Goal: Task Accomplishment & Management: Use online tool/utility

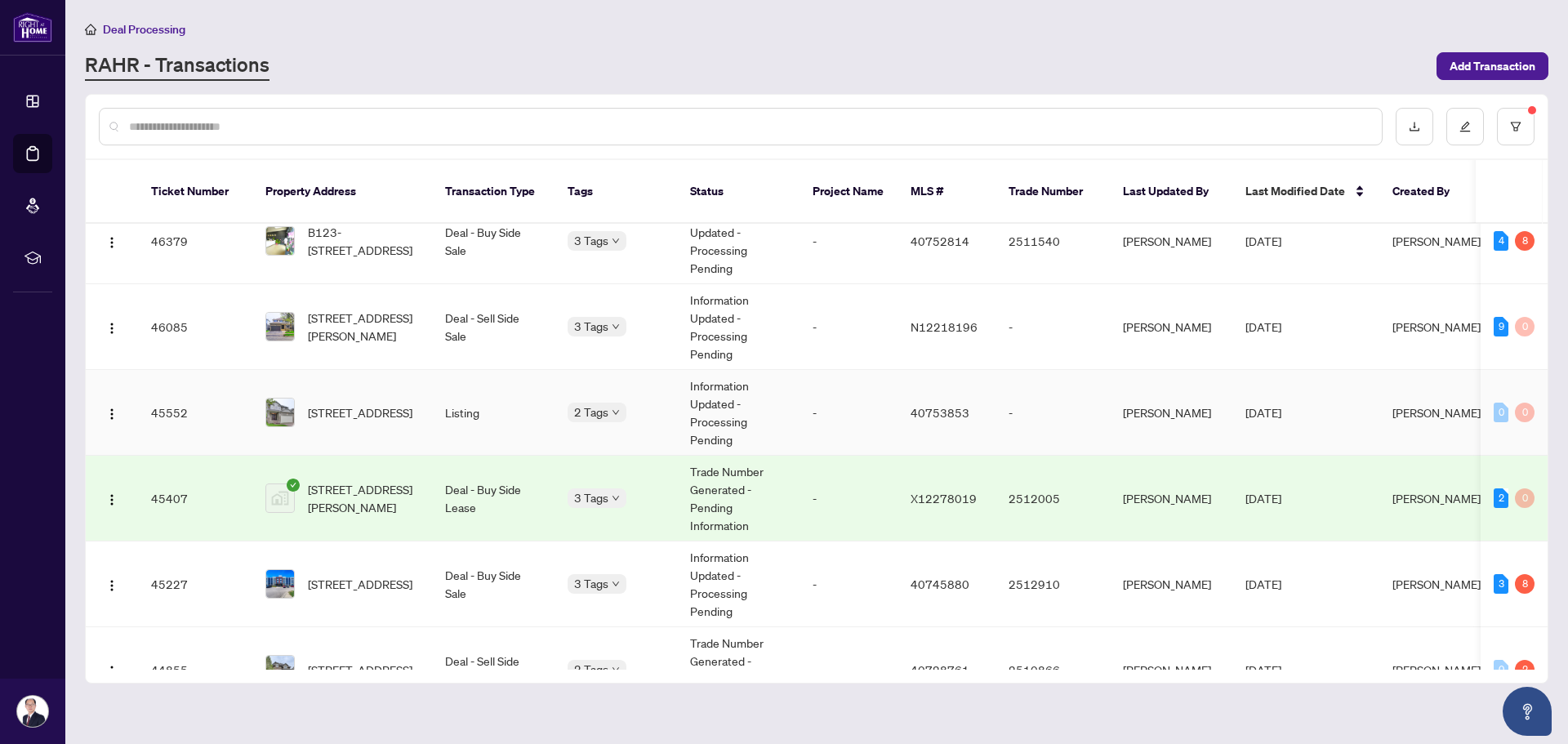
scroll to position [653, 0]
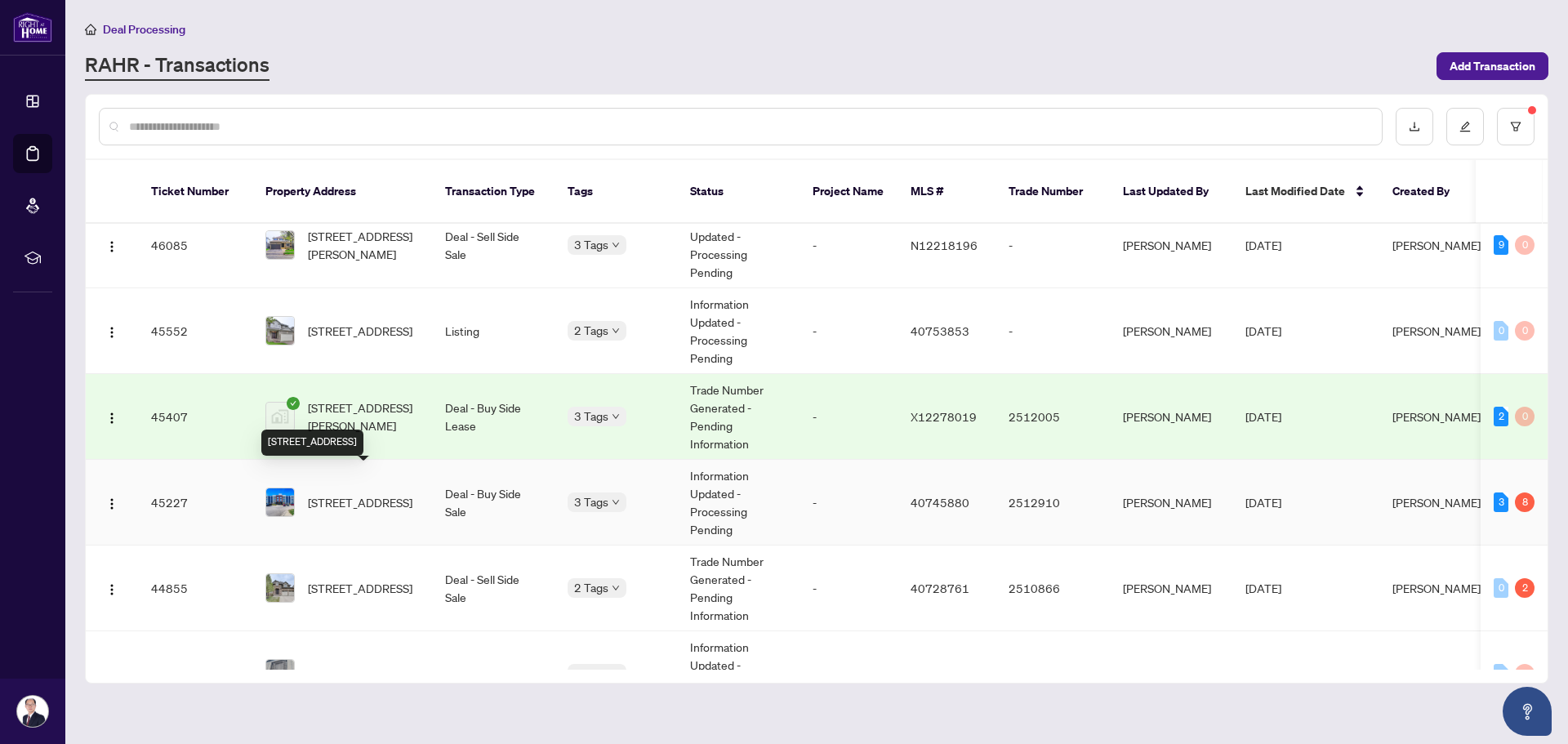
click at [396, 493] on span "[STREET_ADDRESS]" at bounding box center [360, 502] width 104 height 18
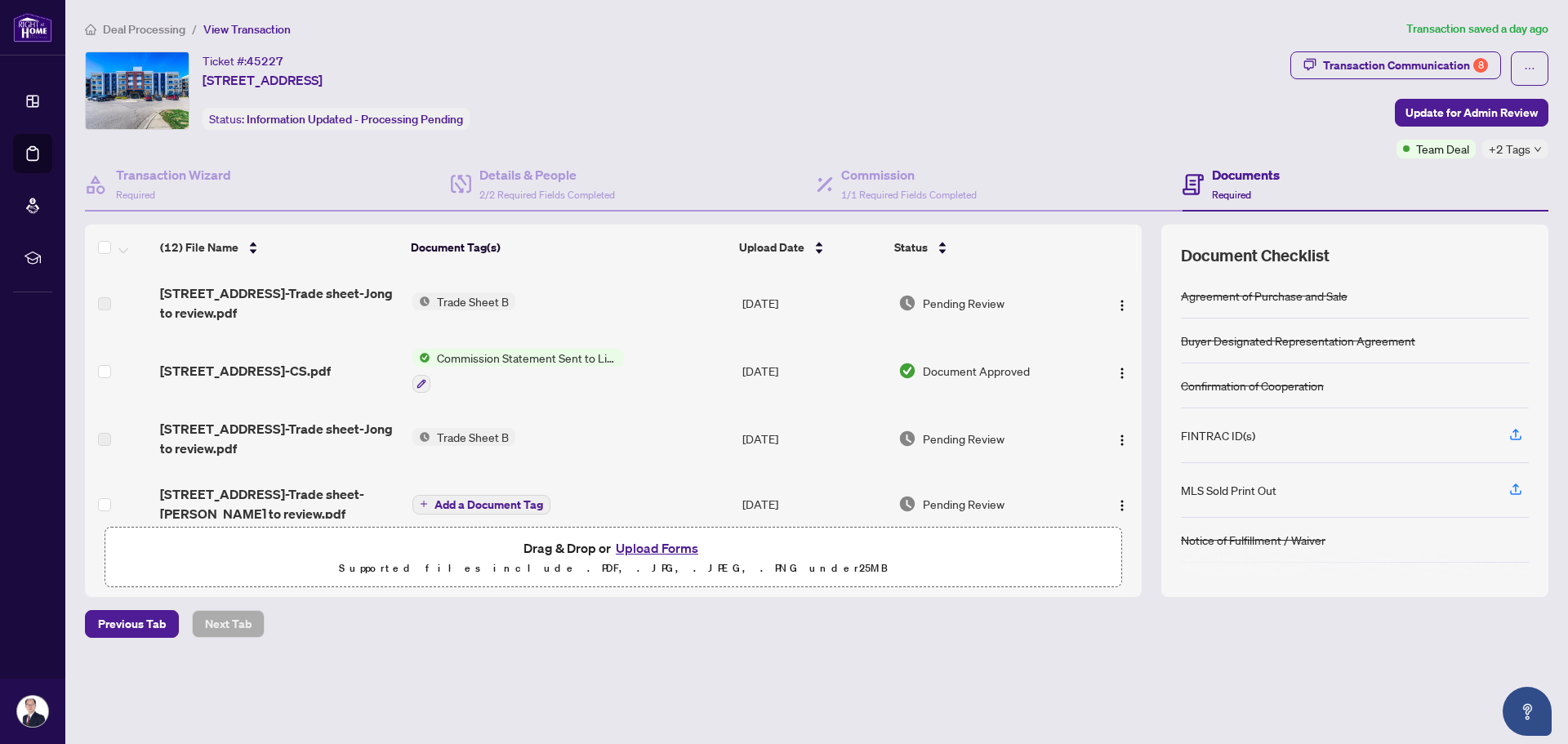
click at [463, 301] on span "Trade Sheet B" at bounding box center [473, 301] width 85 height 18
click at [446, 353] on span "Trade Sheet B" at bounding box center [433, 356] width 85 height 18
click at [445, 359] on span "Trade Sheet B" at bounding box center [433, 356] width 85 height 18
click at [613, 295] on td "Trade Sheet B" at bounding box center [570, 303] width 330 height 65
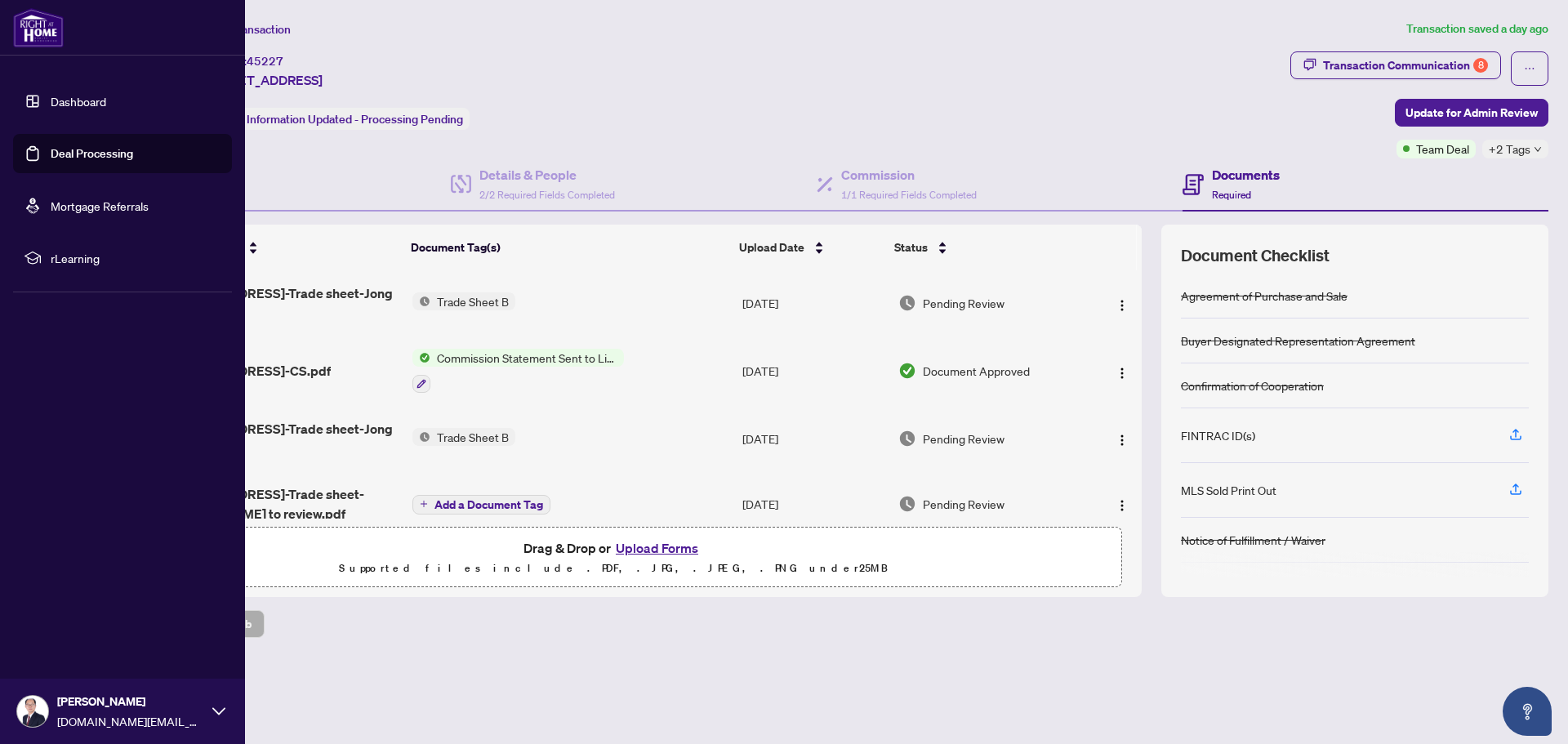
click at [62, 149] on link "Deal Processing" at bounding box center [92, 153] width 83 height 15
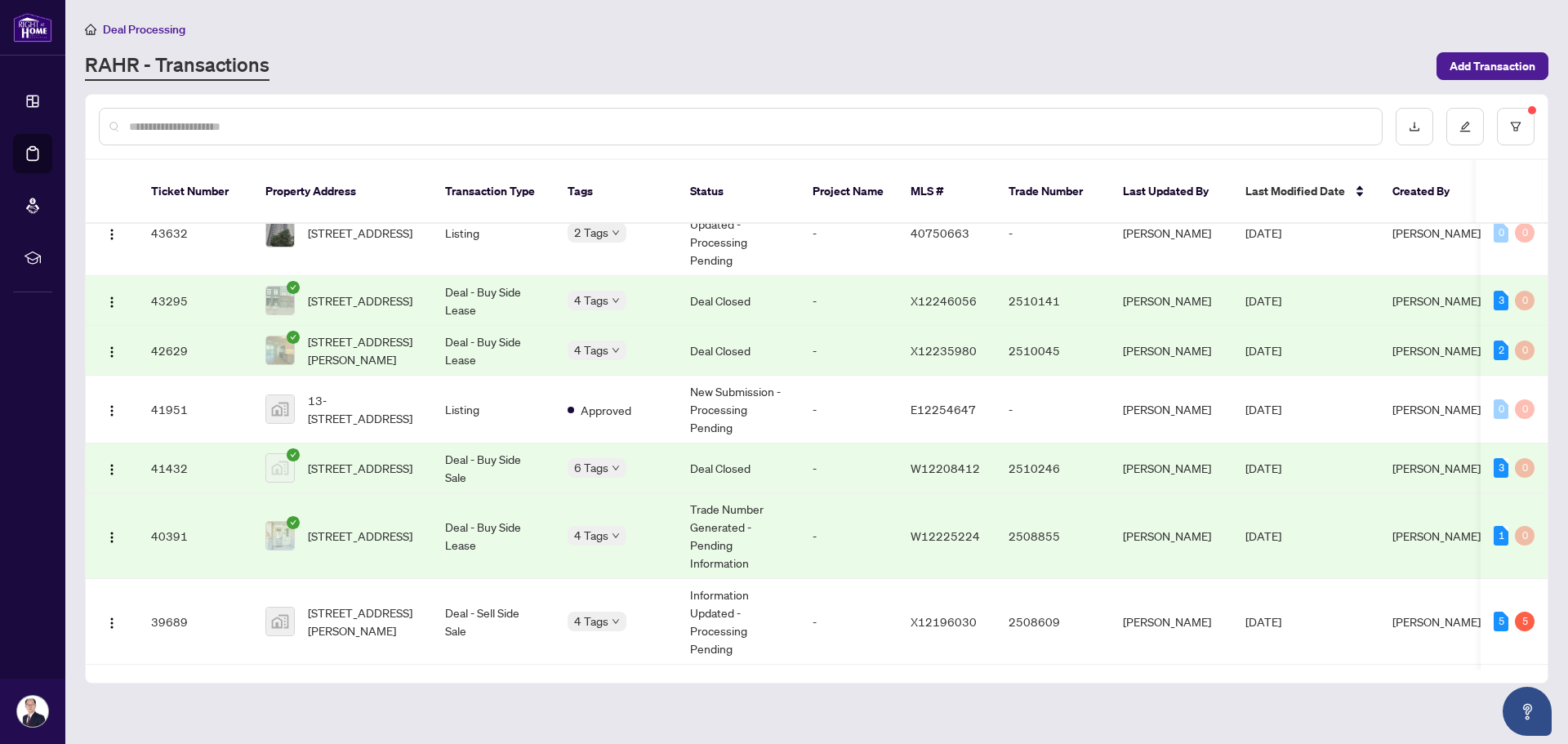
scroll to position [1176, 0]
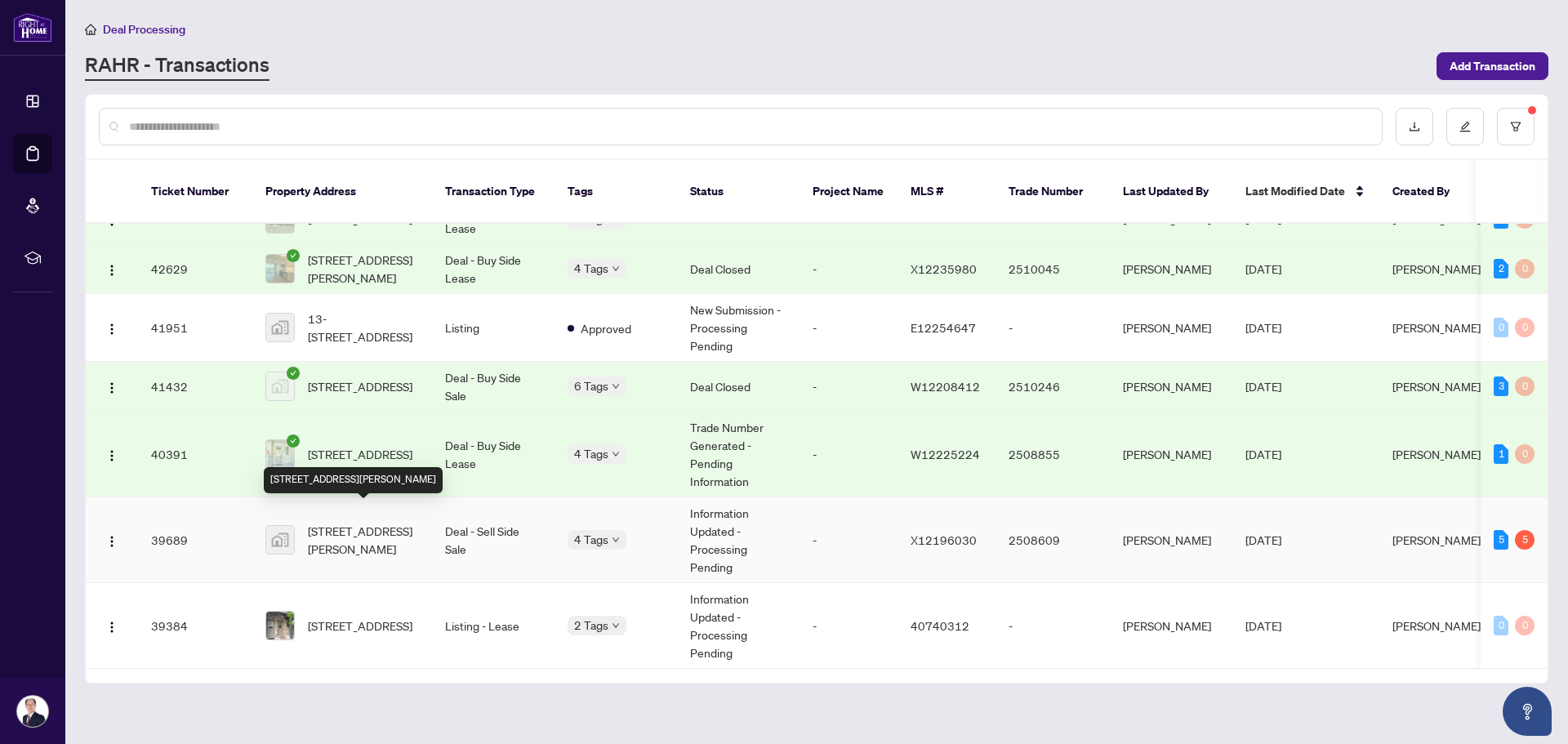
click at [383, 531] on span "[STREET_ADDRESS][PERSON_NAME]" at bounding box center [363, 539] width 111 height 36
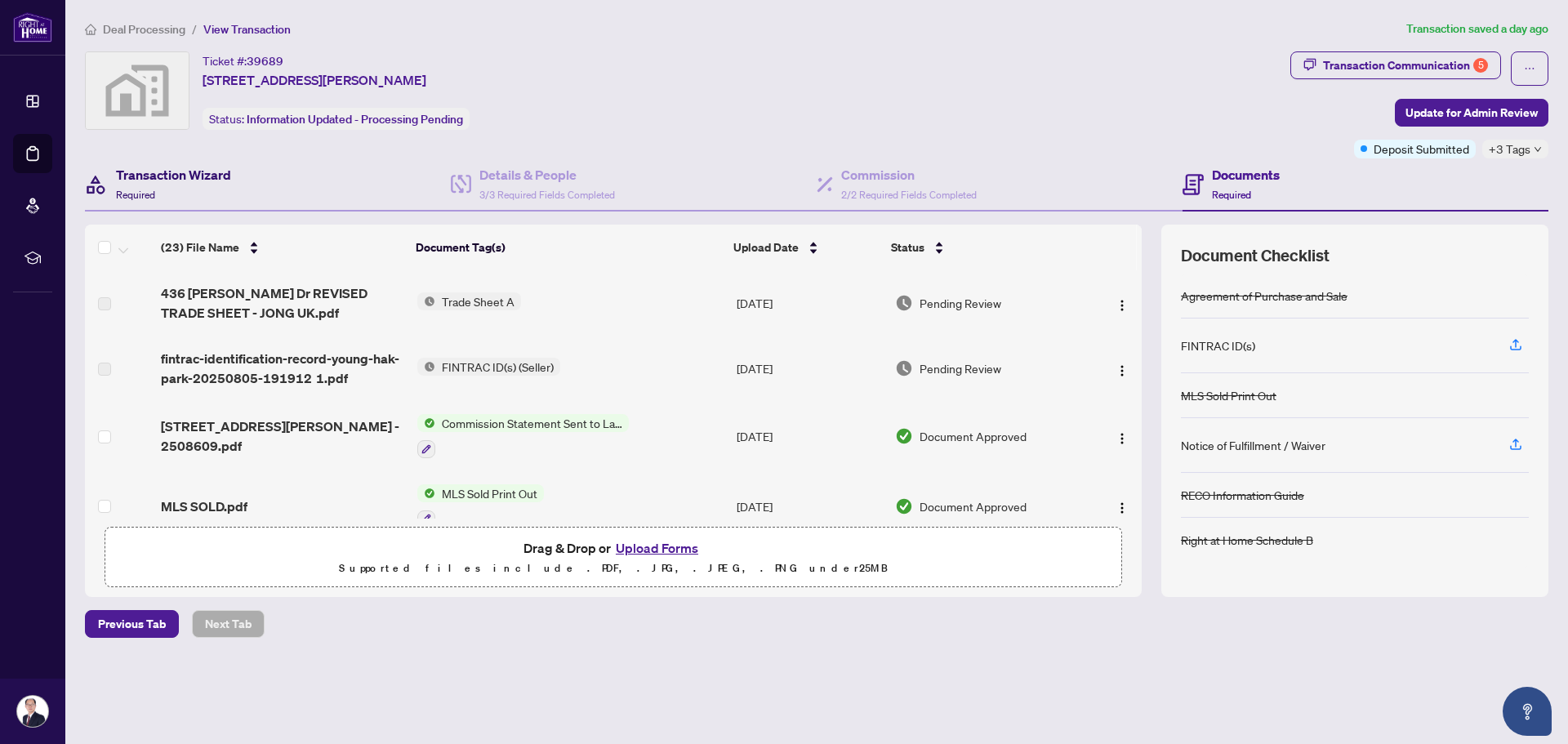
click at [186, 174] on h4 "Transaction Wizard" at bounding box center [174, 174] width 115 height 19
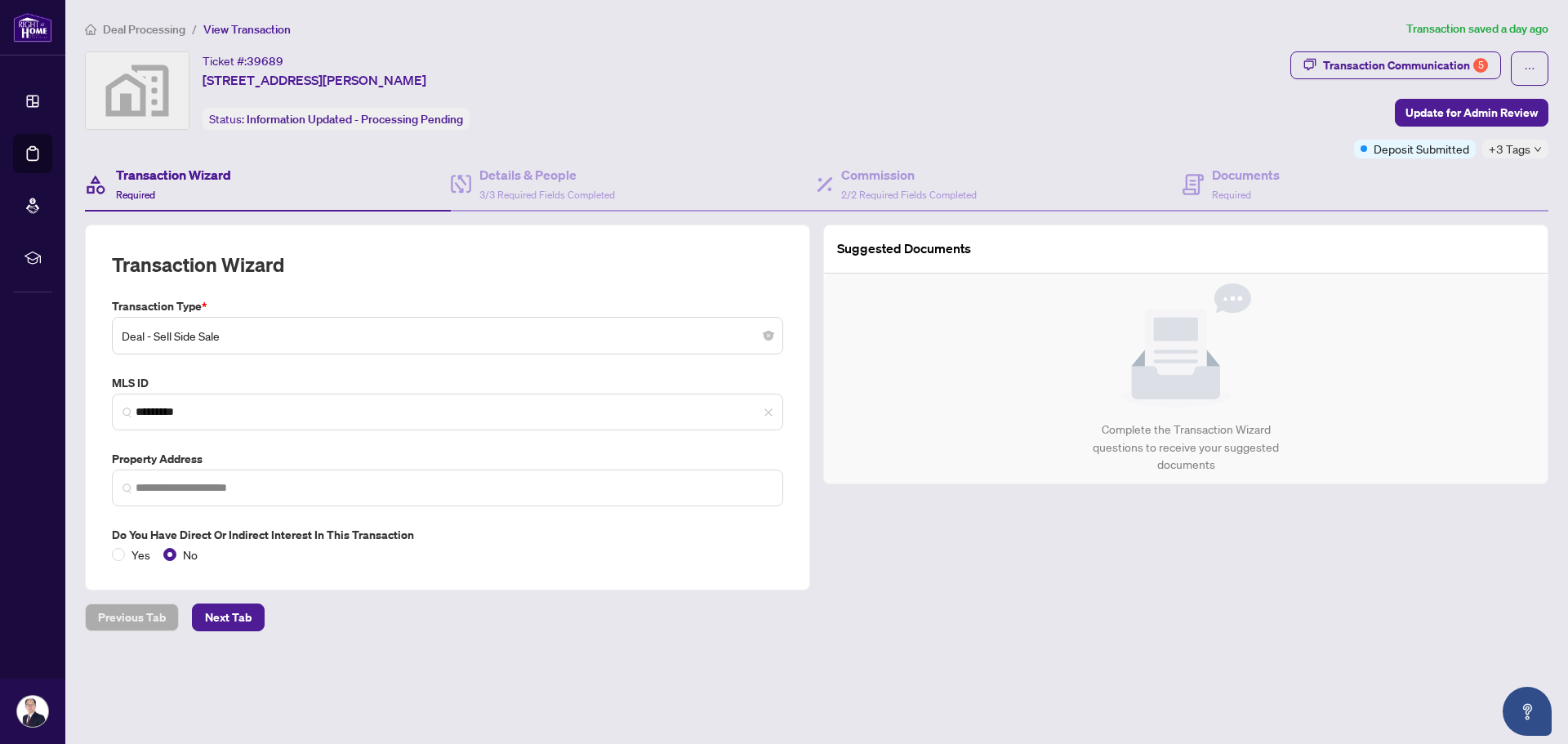
type input "**********"
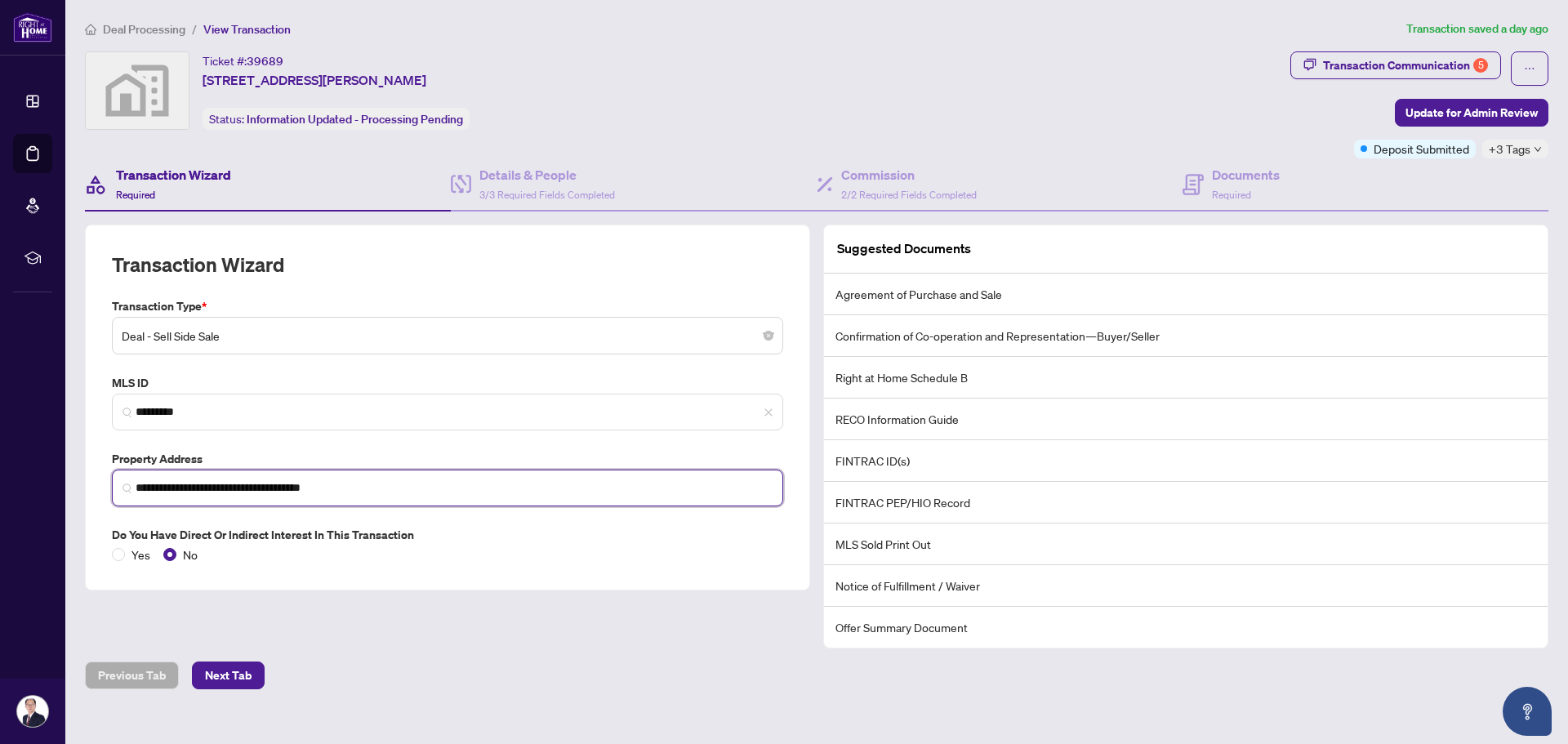
click at [396, 494] on input "**********" at bounding box center [453, 488] width 637 height 18
